Goal: Task Accomplishment & Management: Use online tool/utility

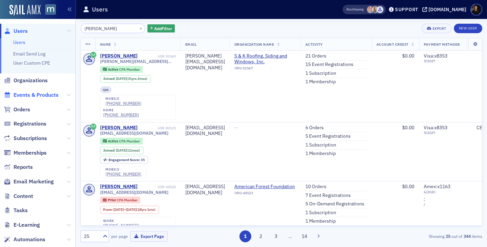
click at [35, 97] on span "Events & Products" at bounding box center [36, 94] width 45 height 7
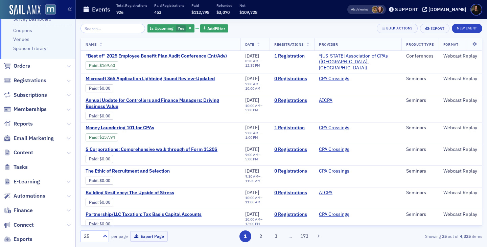
scroll to position [111, 0]
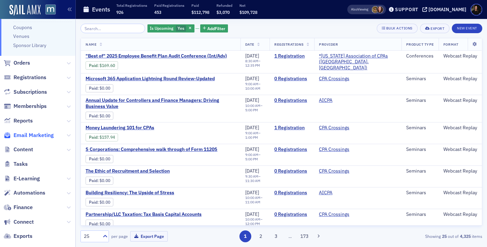
click at [31, 136] on span "Email Marketing" at bounding box center [34, 135] width 40 height 7
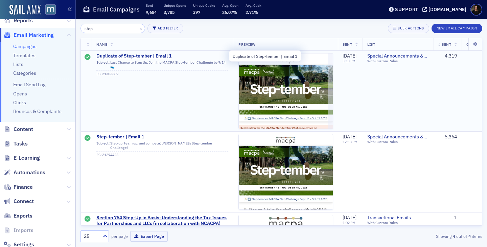
type input "step"
click at [125, 55] on span "Duplicate of Step-tember | Email 1" at bounding box center [162, 56] width 133 height 6
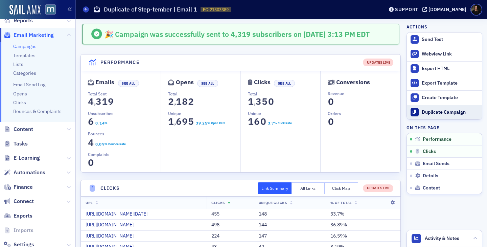
click at [442, 116] on button "Duplicate Campaign" at bounding box center [444, 112] width 75 height 15
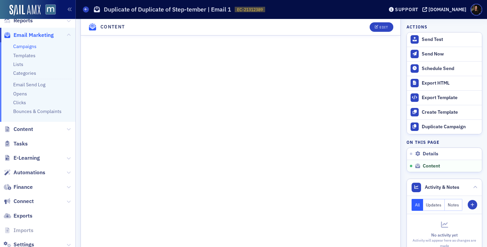
scroll to position [409, 0]
click at [384, 28] on div "Edit" at bounding box center [384, 27] width 8 height 4
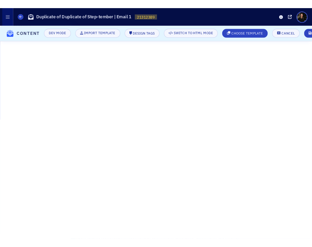
scroll to position [83, 0]
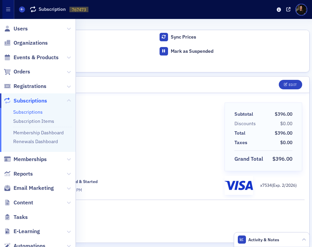
scroll to position [228, 0]
